Goal: Check status

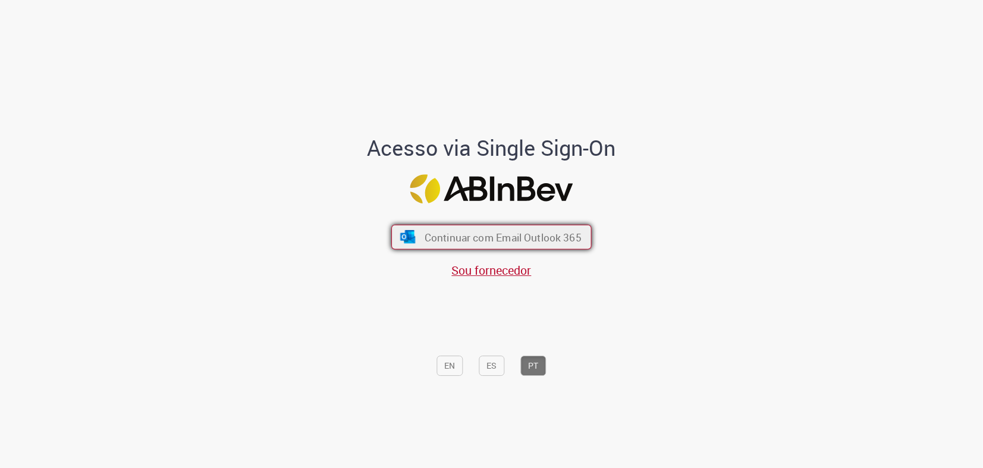
click at [463, 243] on span "Continuar com Email Outlook 365" at bounding box center [503, 238] width 157 height 14
